Goal: Transaction & Acquisition: Purchase product/service

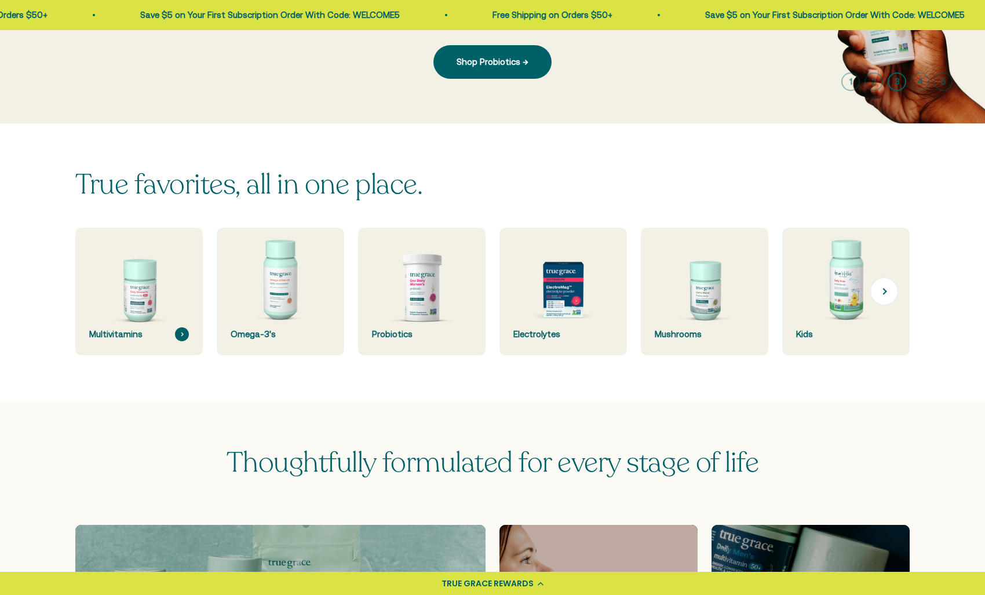
scroll to position [232, 0]
click at [143, 293] on img at bounding box center [138, 291] width 135 height 135
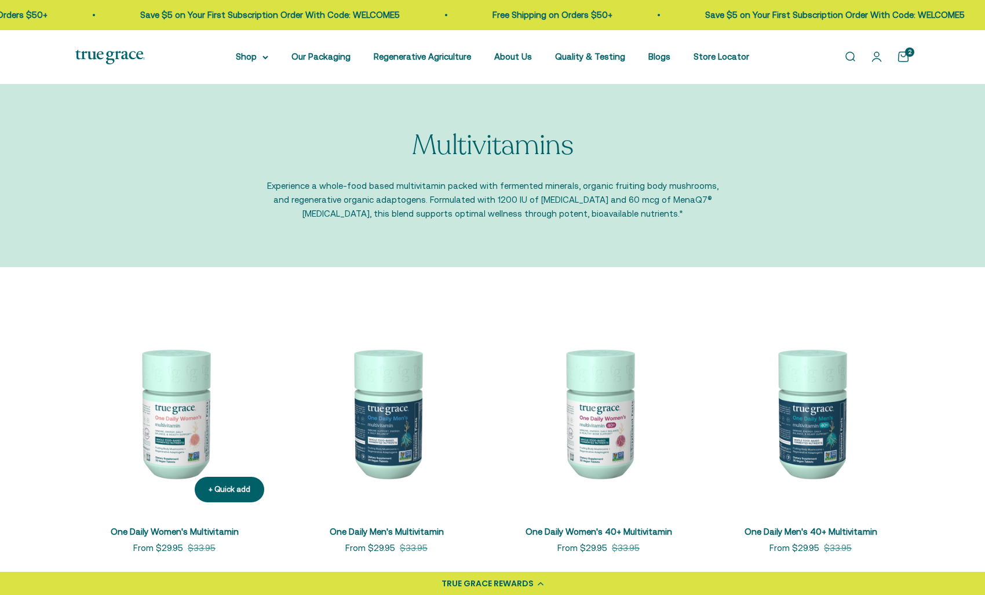
click at [166, 420] on img at bounding box center [174, 413] width 198 height 198
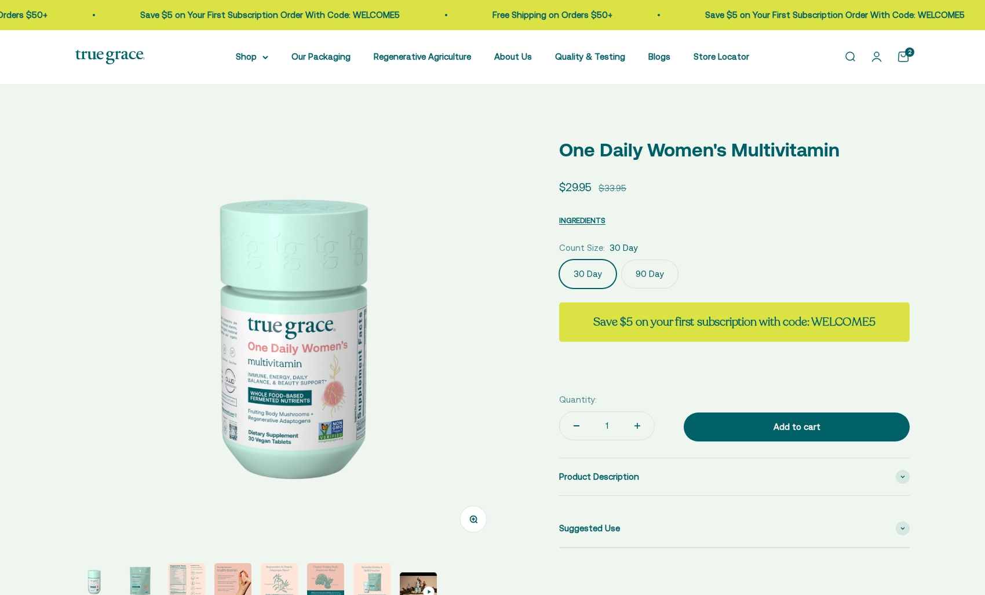
select select "3"
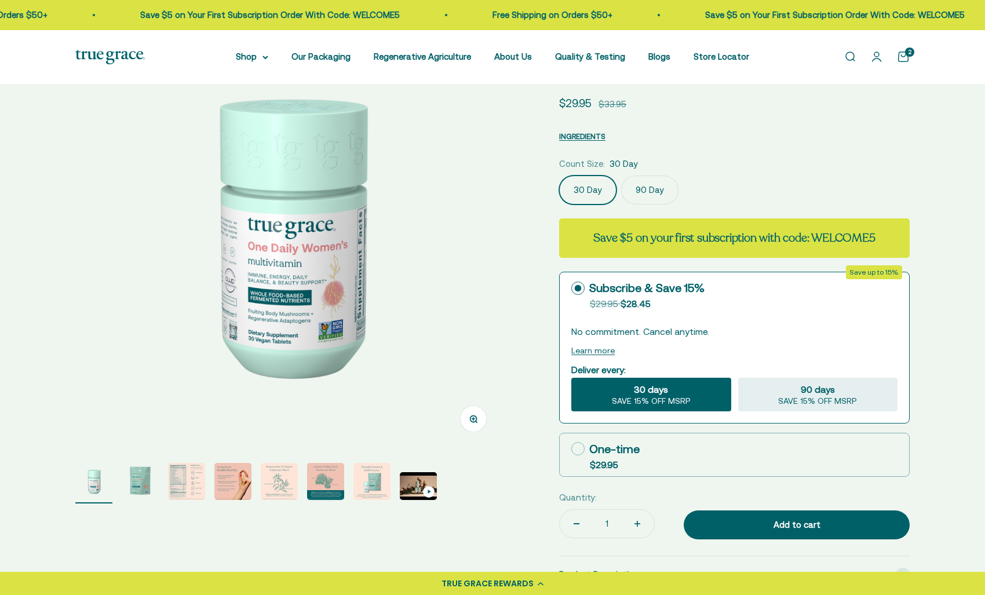
scroll to position [108, 0]
